Goal: Complete application form: Complete application form

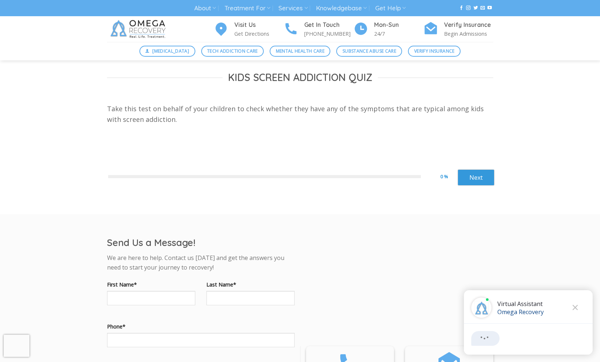
scroll to position [195, 0]
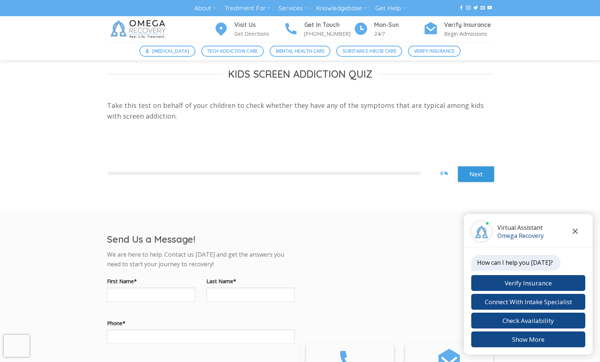
click at [574, 232] on icon "Close chat" at bounding box center [575, 230] width 5 height 5
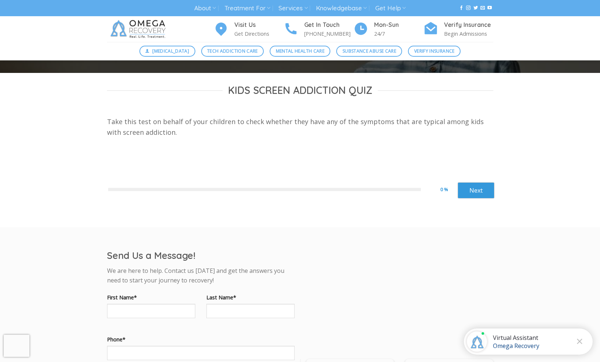
scroll to position [178, 0]
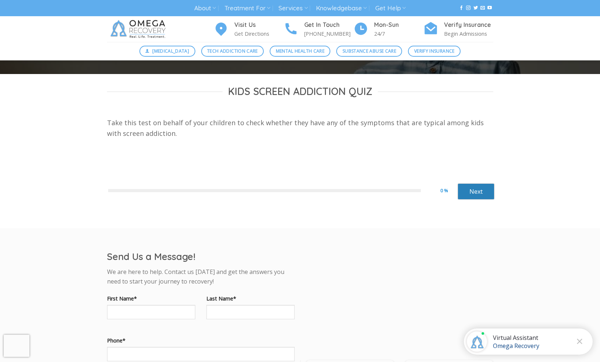
click at [479, 189] on link "Next" at bounding box center [475, 191] width 37 height 16
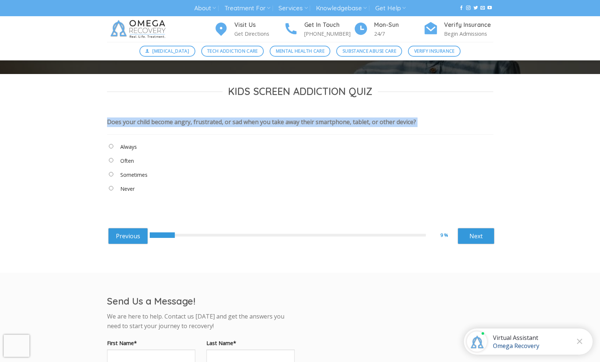
drag, startPoint x: 107, startPoint y: 123, endPoint x: 415, endPoint y: 120, distance: 308.2
click at [467, 127] on div "Does your child become angry, frustrated, or sad when you take away their smart…" at bounding box center [300, 158] width 386 height 92
copy div "Does your child become angry, frustrated, or sad when you take away their smart…"
click at [479, 234] on link "Next" at bounding box center [475, 236] width 37 height 16
drag, startPoint x: 107, startPoint y: 122, endPoint x: 318, endPoint y: 119, distance: 210.8
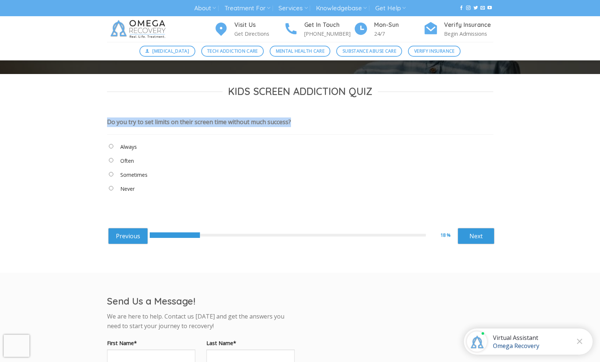
click at [318, 119] on div "Do you try to set limits on their screen time without much success? Always Ofte…" at bounding box center [300, 158] width 386 height 92
copy div "Do you try to set limits on their screen time without much success?"
click at [478, 234] on link "Next" at bounding box center [475, 236] width 37 height 16
drag, startPoint x: 108, startPoint y: 122, endPoint x: 336, endPoint y: 124, distance: 227.3
click at [336, 124] on div "Does your child attempt to deceive you about their screen use? Always Often Som…" at bounding box center [300, 158] width 386 height 92
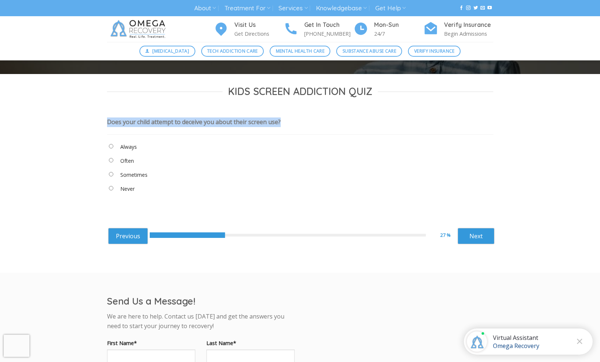
copy div "Does your child attempt to deceive you about their screen use?"
click at [474, 234] on link "Next" at bounding box center [475, 236] width 37 height 16
drag, startPoint x: 108, startPoint y: 122, endPoint x: 480, endPoint y: 128, distance: 372.6
click at [480, 128] on div "Does your child show lack of interest in socializing, such as looking at screen…" at bounding box center [300, 158] width 386 height 92
copy div "Does your child show lack of interest in socializing, such as looking at screen…"
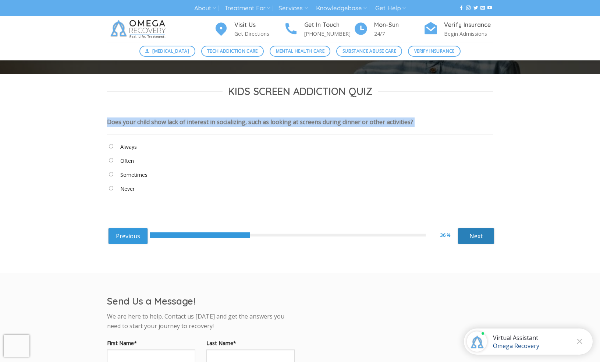
click at [472, 234] on link "Next" at bounding box center [475, 236] width 37 height 16
drag, startPoint x: 107, startPoint y: 122, endPoint x: 471, endPoint y: 119, distance: 364.1
click at [471, 119] on div "Does your child show a lack of interest in activities that don’t involve screen…" at bounding box center [300, 158] width 386 height 92
copy div "Does your child show a lack of interest in activities that don’t involve screen…"
click at [478, 234] on link "Next" at bounding box center [475, 236] width 37 height 16
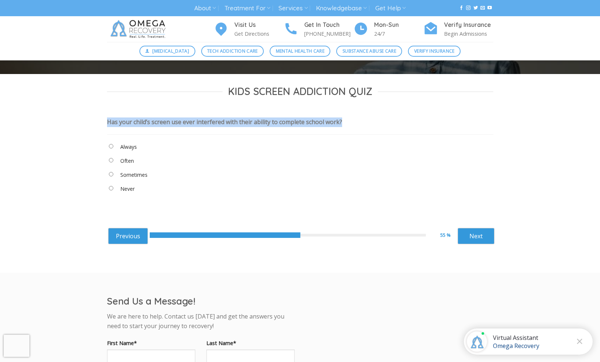
drag, startPoint x: 107, startPoint y: 121, endPoint x: 408, endPoint y: 119, distance: 300.8
click at [408, 119] on div "Has your child’s screen use ever interfered with their ability to complete scho…" at bounding box center [300, 158] width 386 height 92
copy div "Has your child’s screen use ever interfered with their ability to complete scho…"
click at [479, 234] on link "Next" at bounding box center [475, 236] width 37 height 16
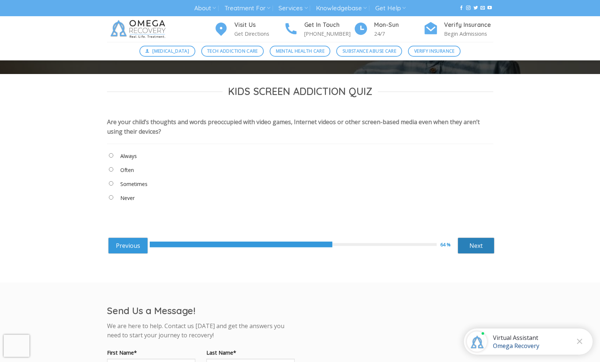
click at [470, 245] on link "Next" at bounding box center [475, 245] width 37 height 16
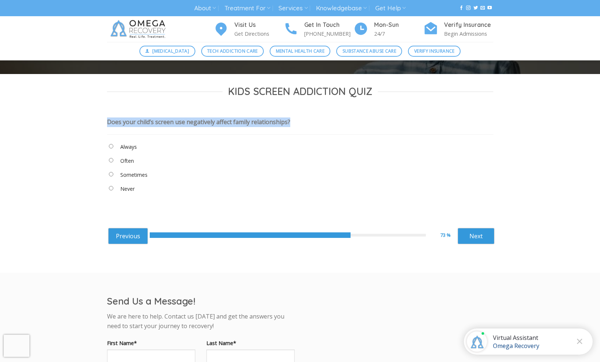
drag, startPoint x: 107, startPoint y: 120, endPoint x: 317, endPoint y: 120, distance: 210.0
click at [334, 120] on div "Does your child’s screen use negatively affect family relationships? Always Oft…" at bounding box center [300, 158] width 386 height 92
copy div "Does your child’s screen use negatively affect family relationships?"
click at [477, 233] on link "Next" at bounding box center [475, 236] width 37 height 16
drag, startPoint x: 108, startPoint y: 121, endPoint x: 274, endPoint y: 122, distance: 166.2
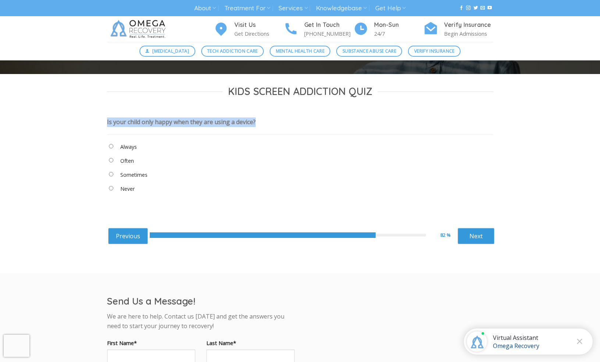
click at [256, 122] on div "Is your child only happy when they are using a device?" at bounding box center [181, 122] width 149 height 8
copy div "Is your child only happy when they are using a device?"
click at [474, 233] on link "Next" at bounding box center [475, 236] width 37 height 16
drag, startPoint x: 107, startPoint y: 120, endPoint x: 465, endPoint y: 123, distance: 358.2
click at [465, 123] on div "Does your child sleep with their phone or tablet, or lose sleep due to technolo…" at bounding box center [300, 158] width 386 height 92
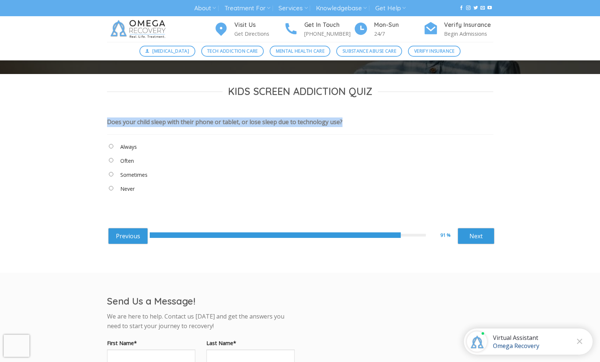
copy div "Does your child sleep with their phone or tablet, or lose sleep due to technolo…"
click at [480, 236] on link "Next" at bounding box center [475, 236] width 37 height 16
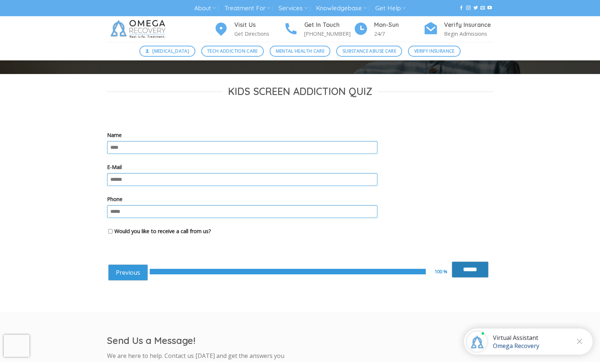
click at [471, 273] on input "******" at bounding box center [470, 269] width 37 height 16
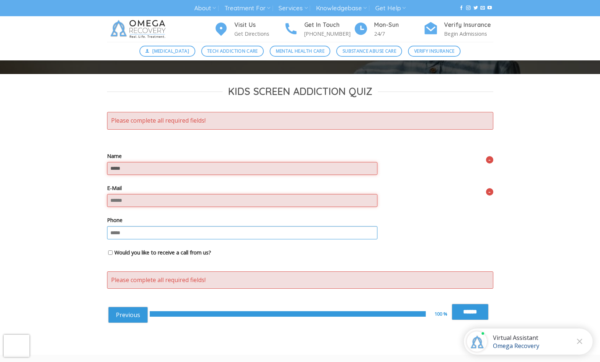
type input "*****"
type input "**********"
click at [467, 310] on input "******" at bounding box center [470, 311] width 37 height 16
